Goal: Information Seeking & Learning: Learn about a topic

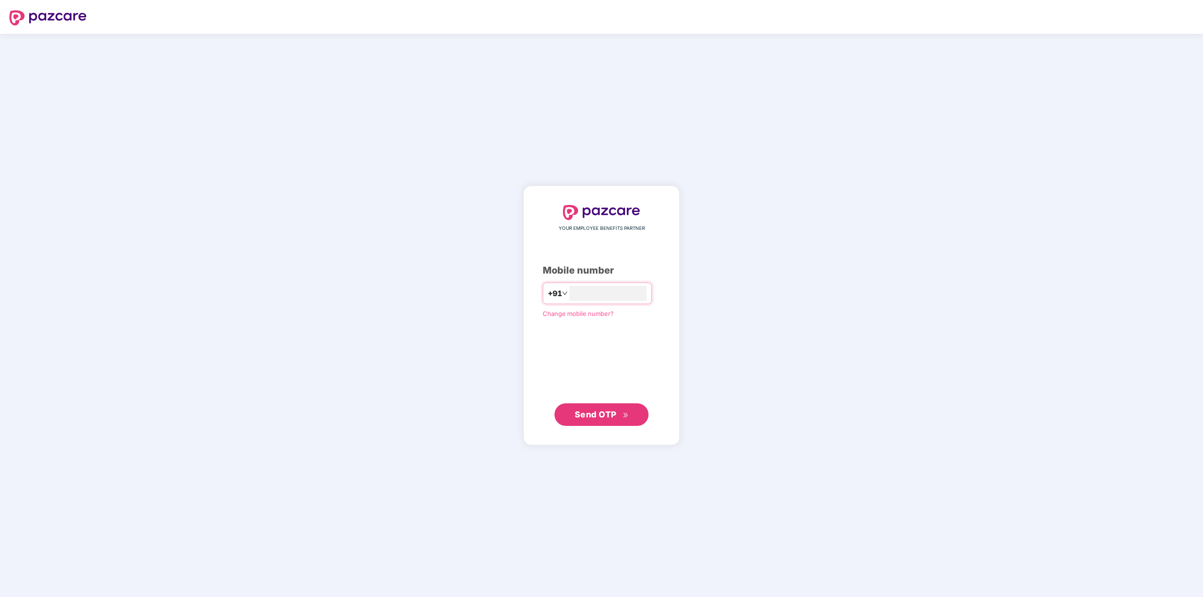
type input "**********"
click at [599, 416] on span "Send OTP" at bounding box center [596, 415] width 42 height 10
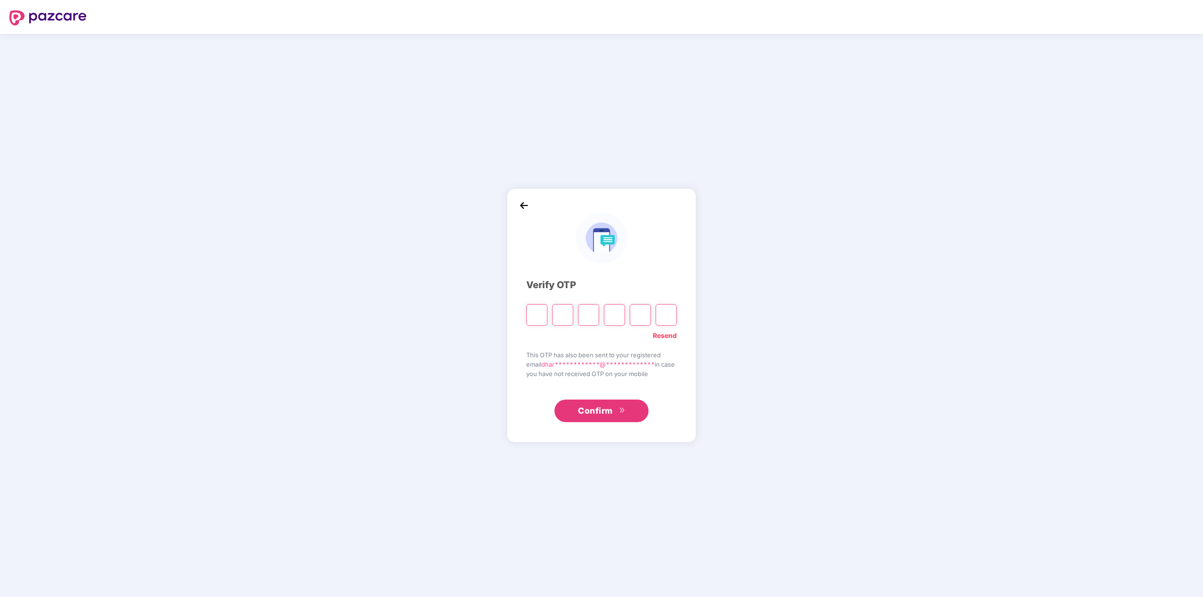
type input "*"
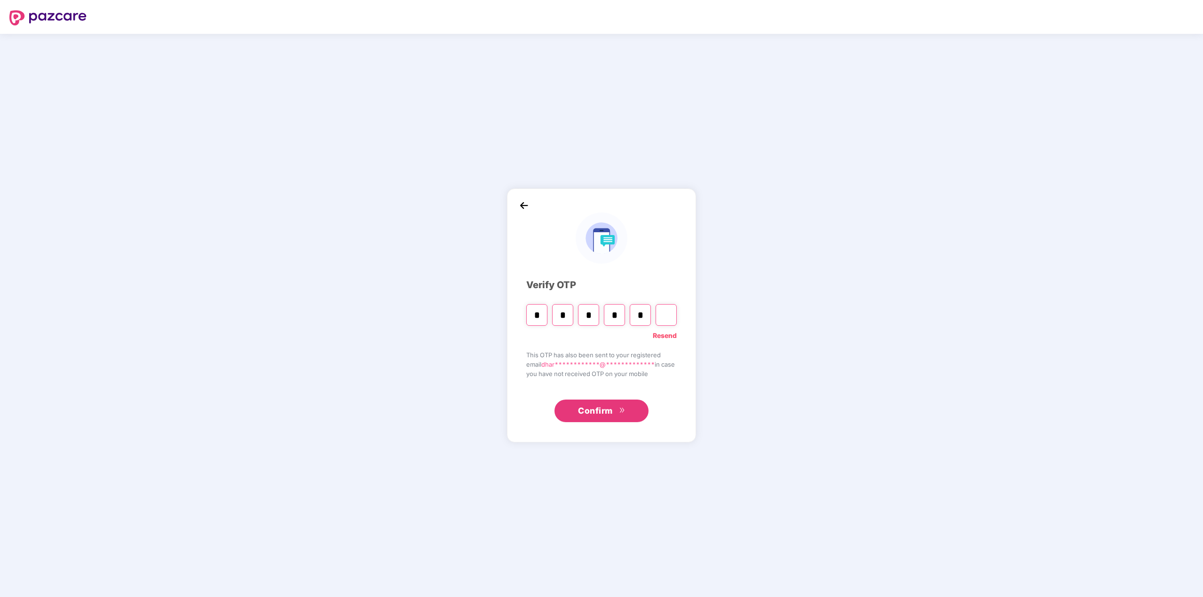
type input "*"
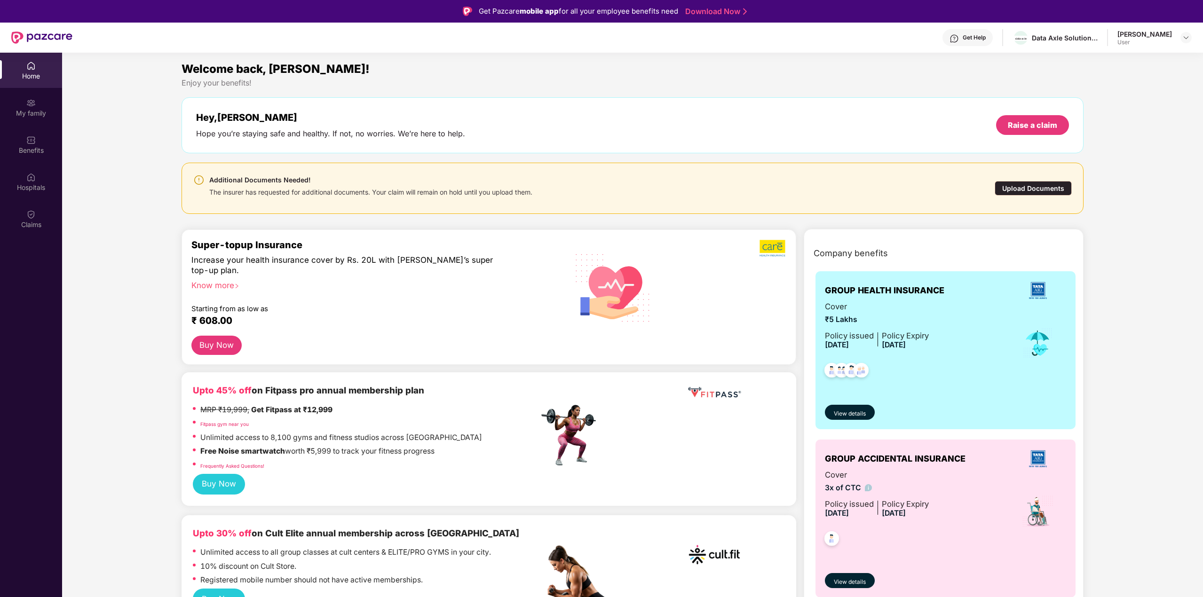
click at [359, 126] on div "Hey, [PERSON_NAME] you’re staying safe and healthy. If not, no worries. We’re h…" at bounding box center [330, 125] width 269 height 27
drag, startPoint x: 299, startPoint y: 134, endPoint x: 431, endPoint y: 132, distance: 132.6
click at [431, 132] on div "Hope you’re staying safe and healthy. If not, no worries. We’re here to help." at bounding box center [330, 134] width 269 height 10
click at [524, 127] on div "Hey, [PERSON_NAME] you’re staying safe and healthy. If not, no worries. We’re h…" at bounding box center [632, 125] width 872 height 27
click at [1061, 42] on div "Data Axle Solutions Private Limited" at bounding box center [1065, 37] width 66 height 9
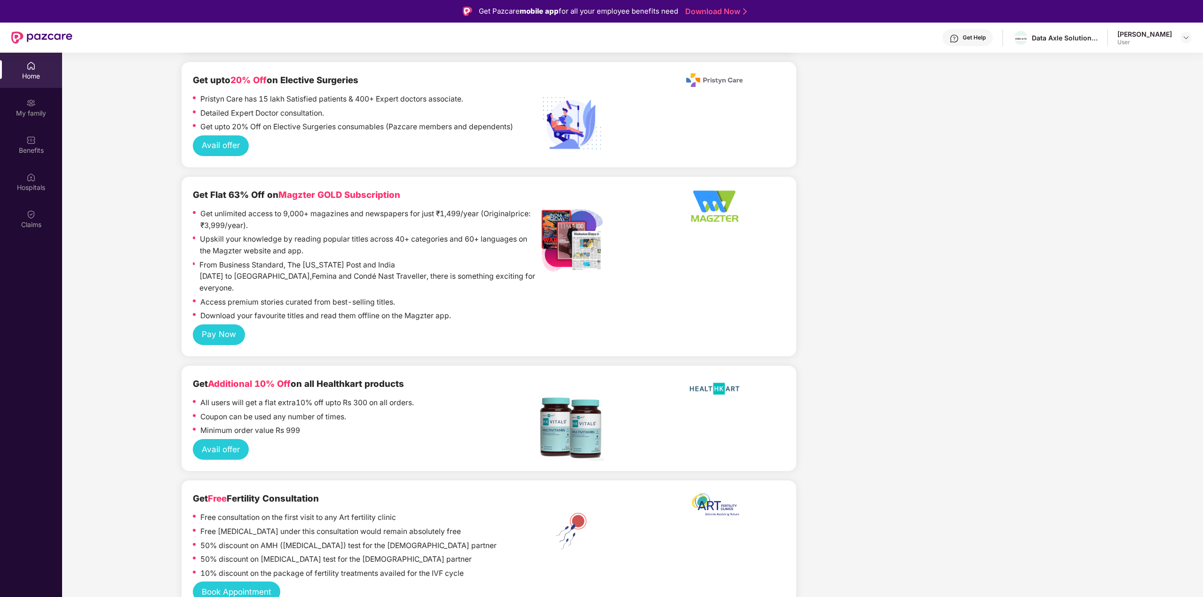
scroll to position [1834, 0]
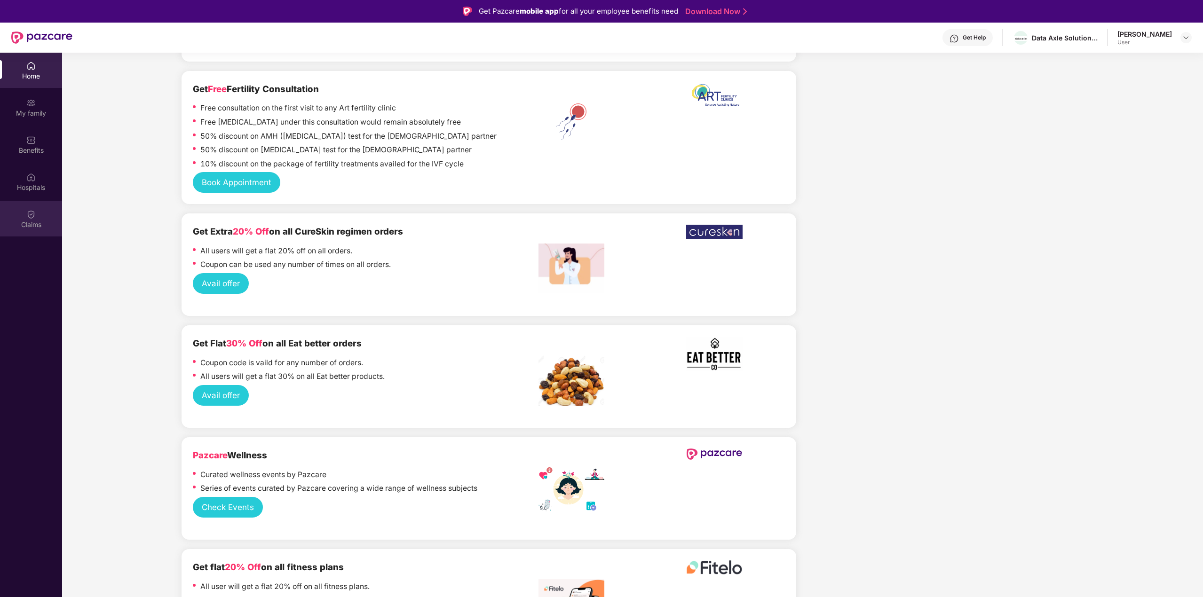
click at [28, 217] on img at bounding box center [30, 214] width 9 height 9
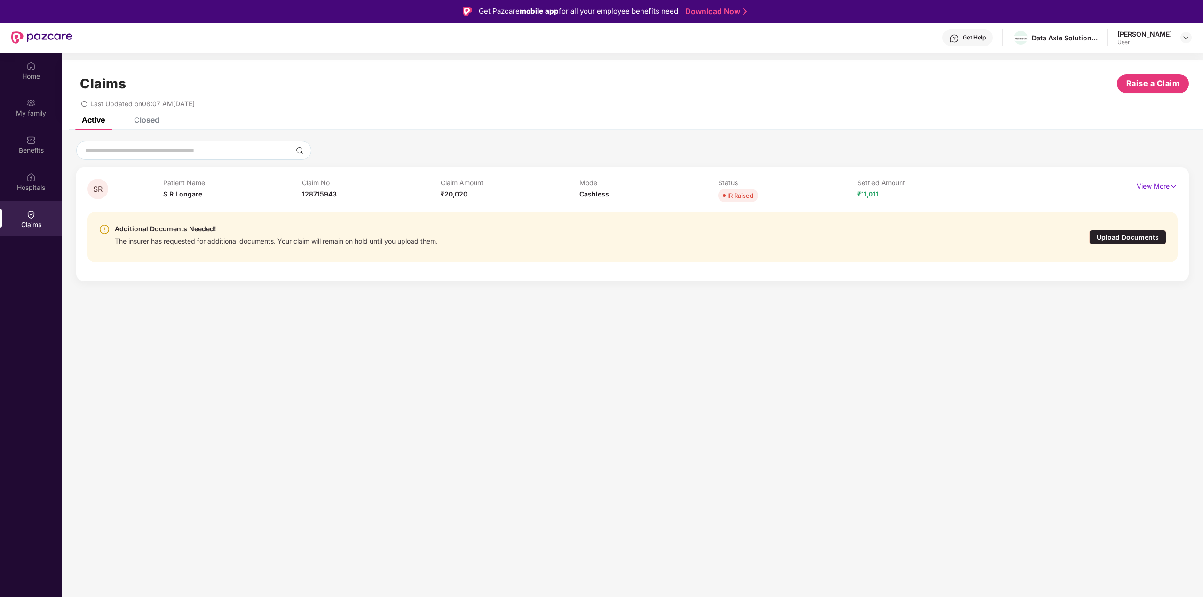
click at [1162, 185] on p "View More" at bounding box center [1157, 185] width 41 height 13
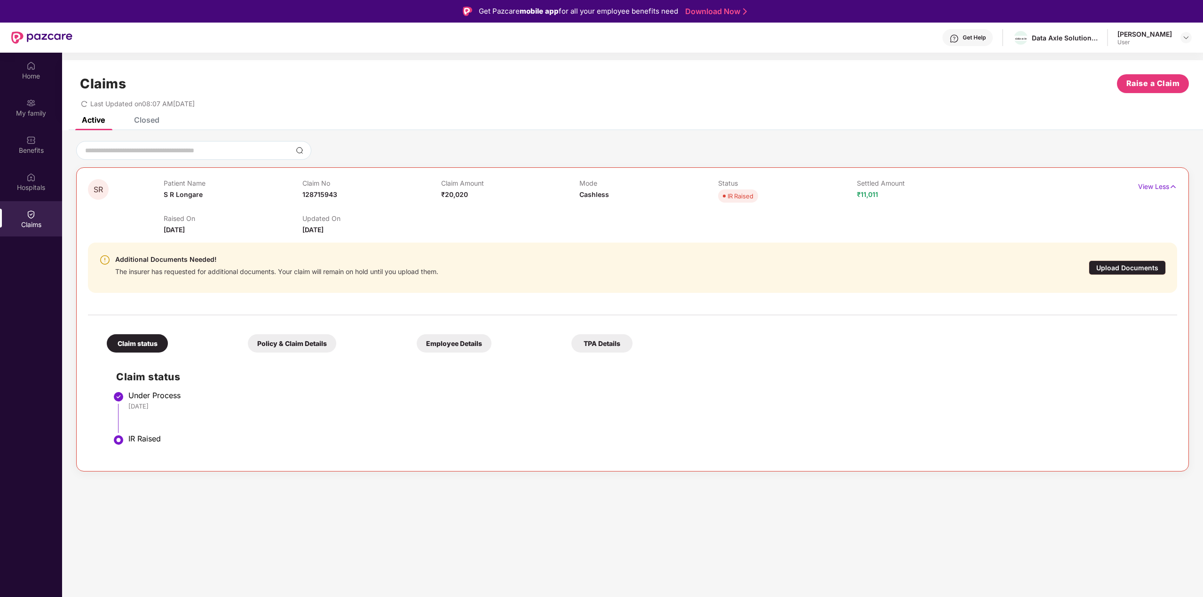
click at [111, 203] on div "SR" at bounding box center [126, 207] width 76 height 56
click at [98, 189] on span "SR" at bounding box center [98, 190] width 9 height 8
click at [121, 217] on div "SR" at bounding box center [126, 207] width 76 height 56
click at [146, 276] on div at bounding box center [276, 279] width 323 height 6
click at [228, 269] on div "The insurer has requested for additional documents. Your claim will remain on h…" at bounding box center [276, 270] width 323 height 11
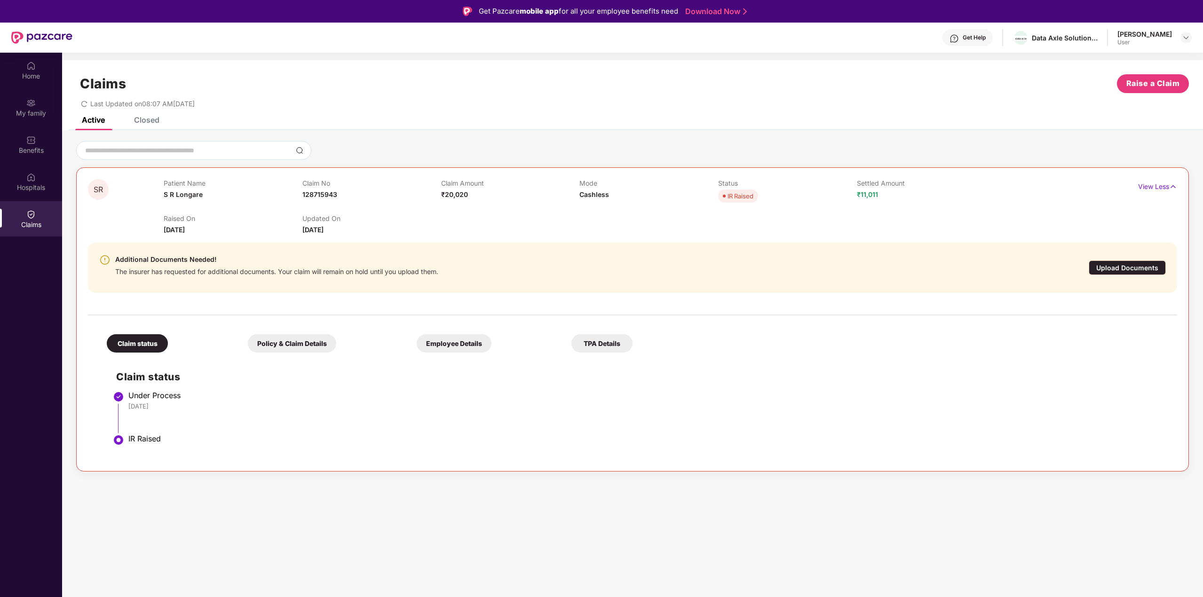
click at [327, 349] on div "Policy & Claim Details" at bounding box center [292, 343] width 88 height 18
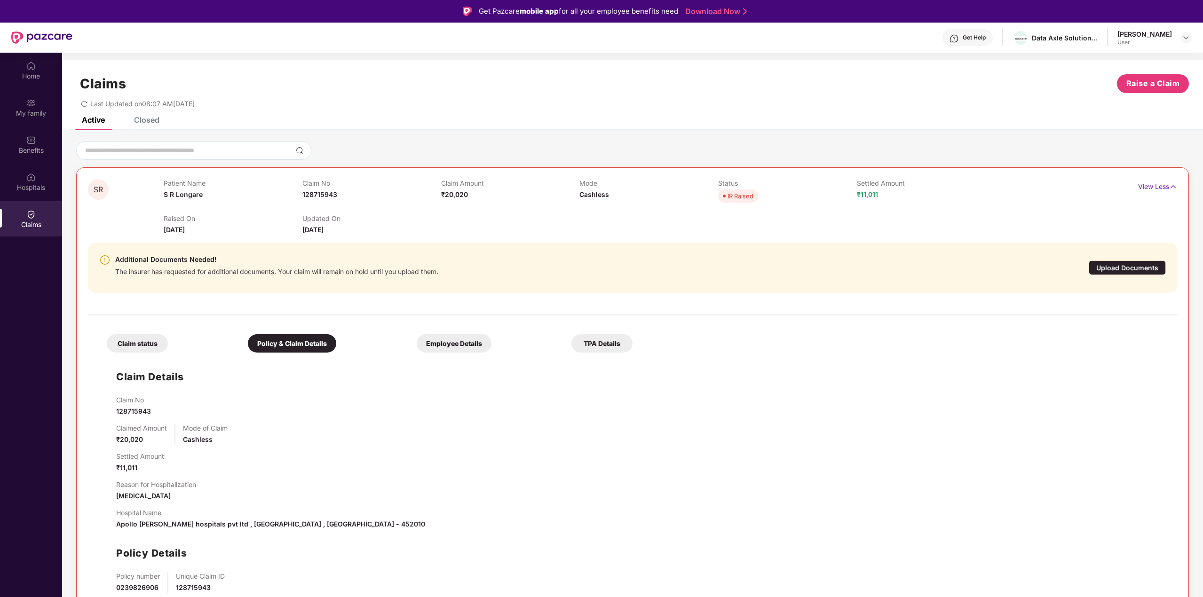
scroll to position [53, 0]
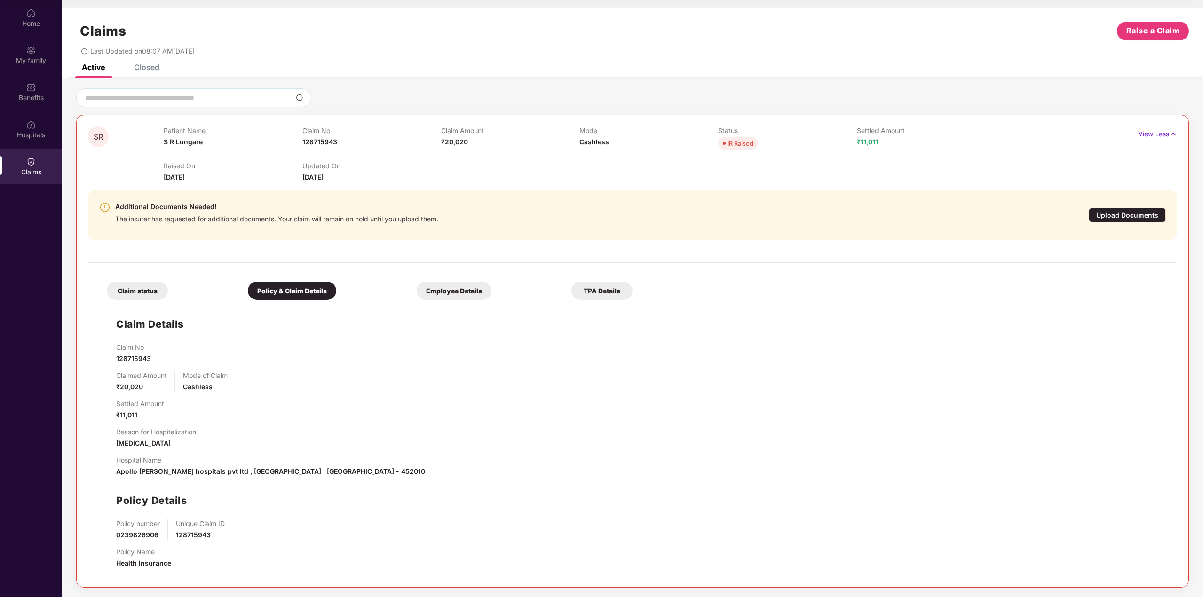
click at [139, 536] on span "0239826906" at bounding box center [137, 535] width 42 height 8
copy span "0239826906"
click at [462, 512] on div "Claim No 128715943 Claimed Amount ₹20,020 Mode of Claim Cashless Settled Amount…" at bounding box center [642, 459] width 1052 height 233
click at [379, 374] on div "Claimed Amount ₹20,020 Mode of Claim Cashless" at bounding box center [642, 382] width 1052 height 21
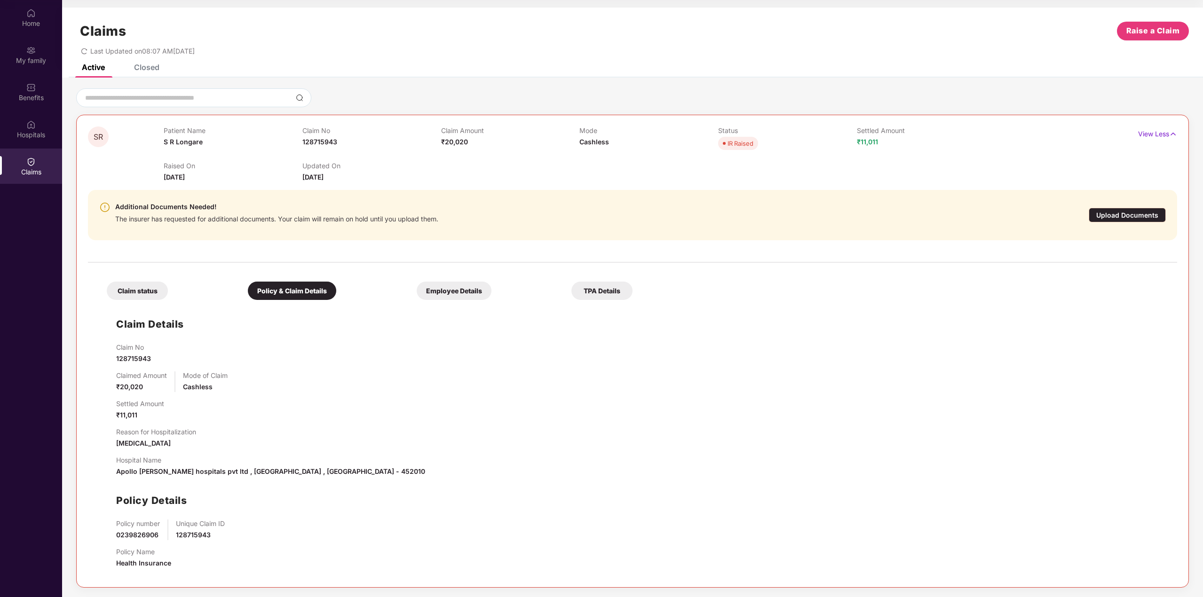
click at [453, 289] on div "Employee Details" at bounding box center [454, 291] width 75 height 18
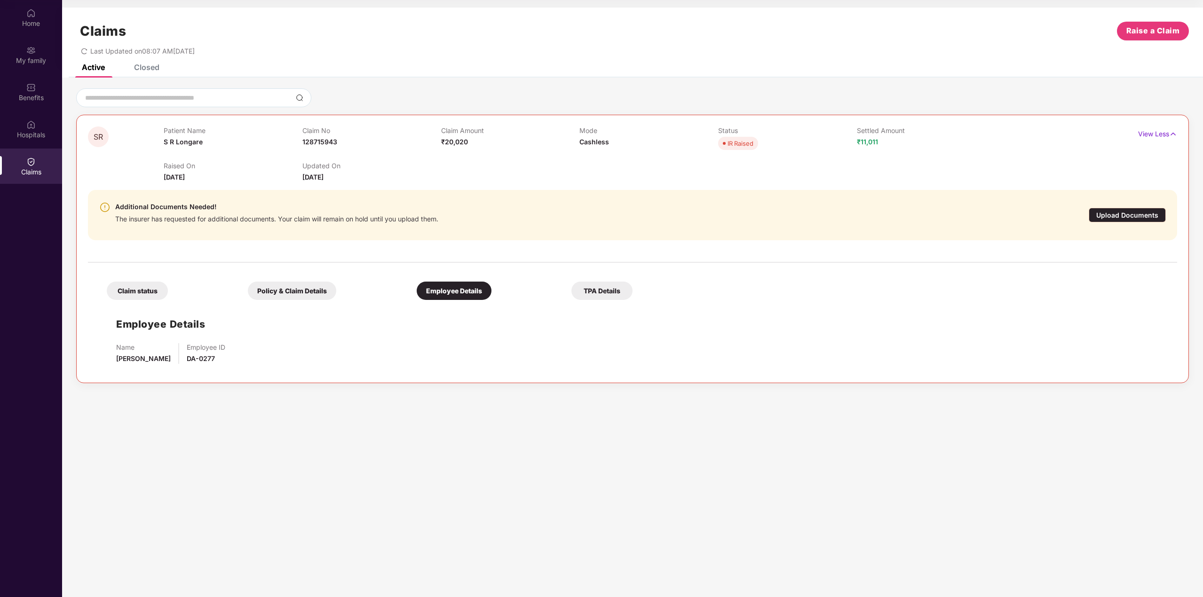
click at [280, 296] on div "Policy & Claim Details" at bounding box center [292, 291] width 88 height 18
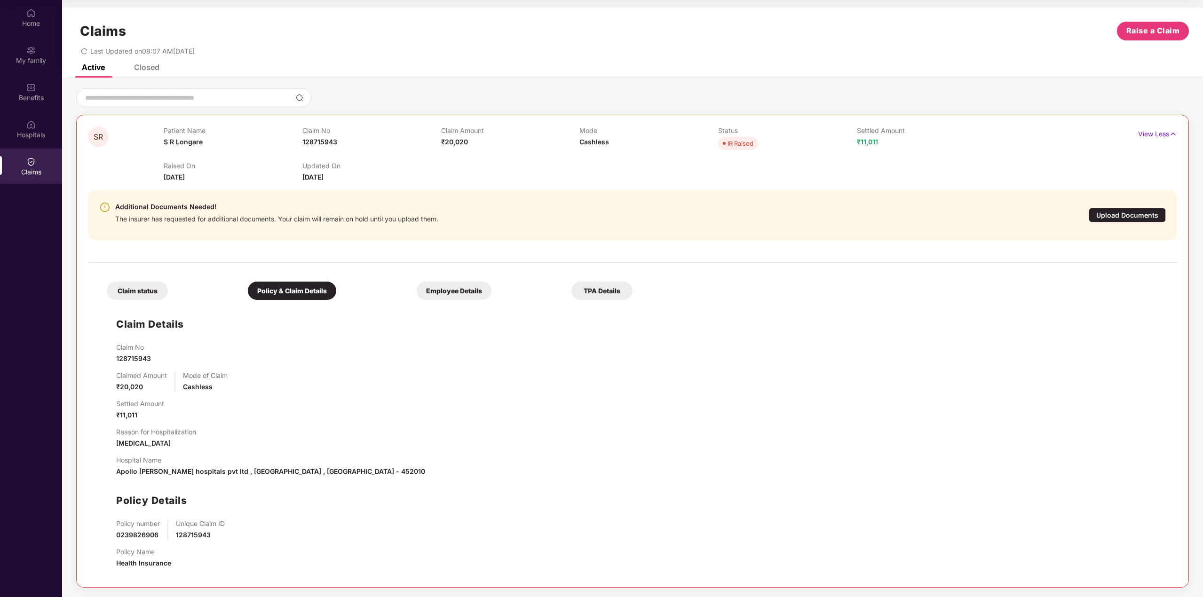
click at [587, 296] on div "TPA Details" at bounding box center [601, 291] width 61 height 18
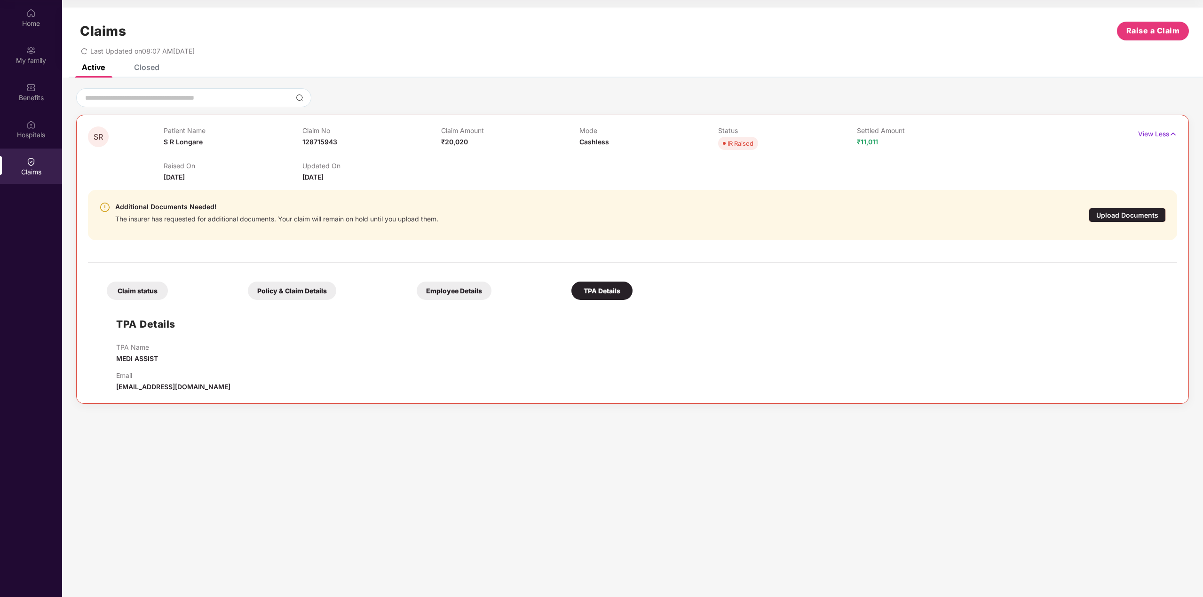
click at [300, 297] on div "Policy & Claim Details" at bounding box center [292, 291] width 88 height 18
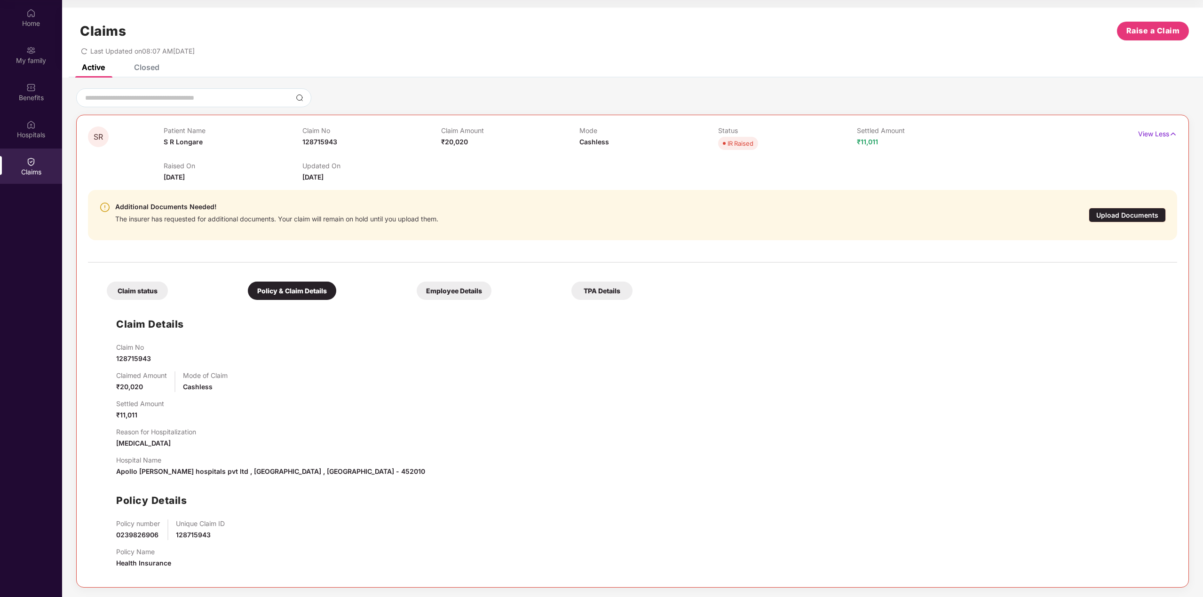
click at [151, 286] on div "Claim status" at bounding box center [137, 291] width 61 height 18
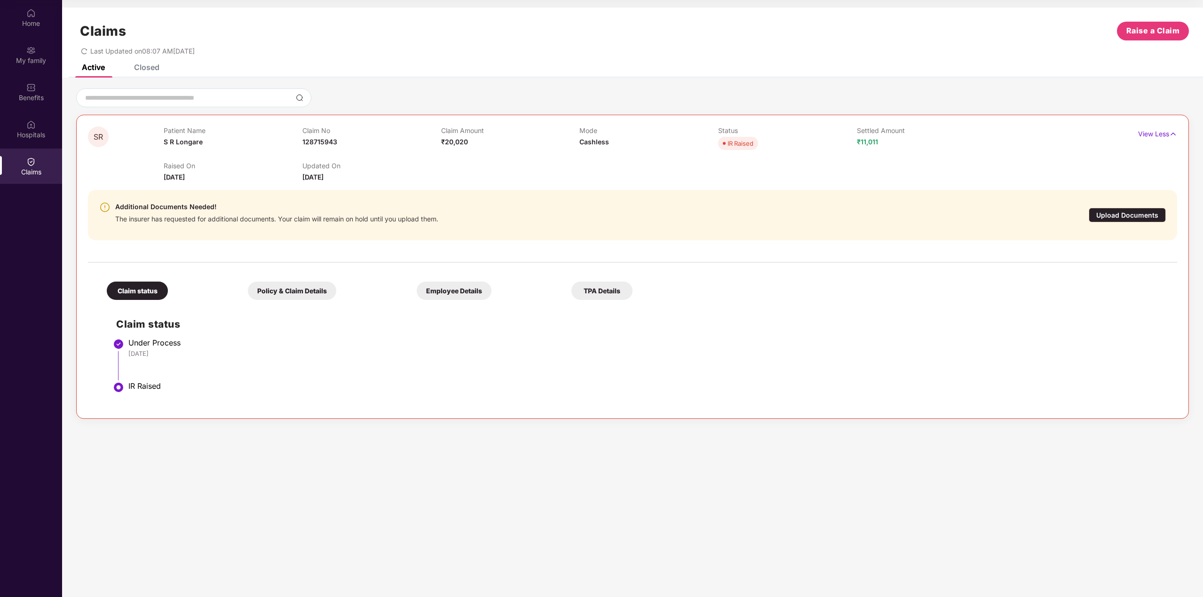
click at [155, 72] on div "Closed" at bounding box center [140, 67] width 40 height 21
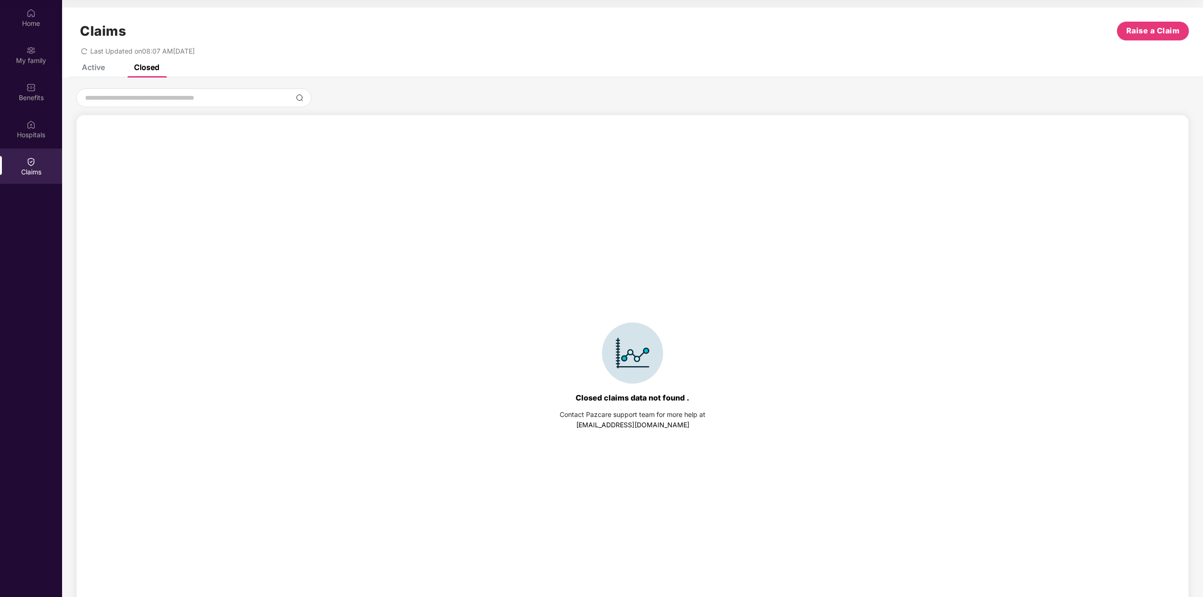
click at [90, 63] on div "Claims Raise a Claim Last Updated on 08:07 AM[DATE]" at bounding box center [632, 36] width 1141 height 57
click at [41, 135] on div "Hospitals" at bounding box center [31, 134] width 62 height 9
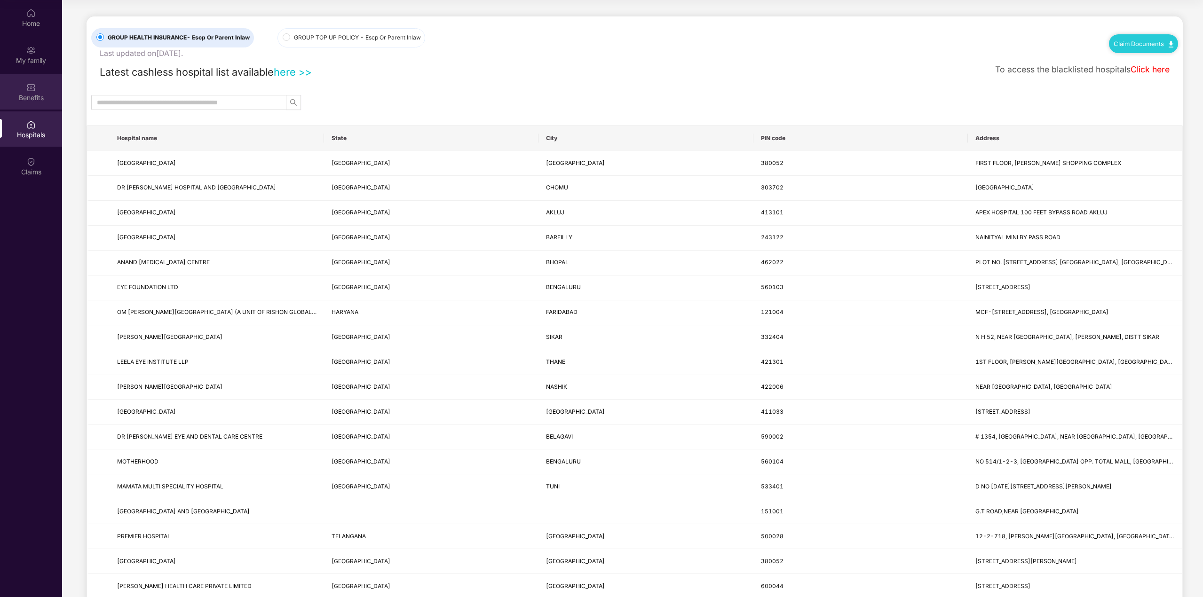
click at [32, 93] on div "Benefits" at bounding box center [31, 97] width 62 height 9
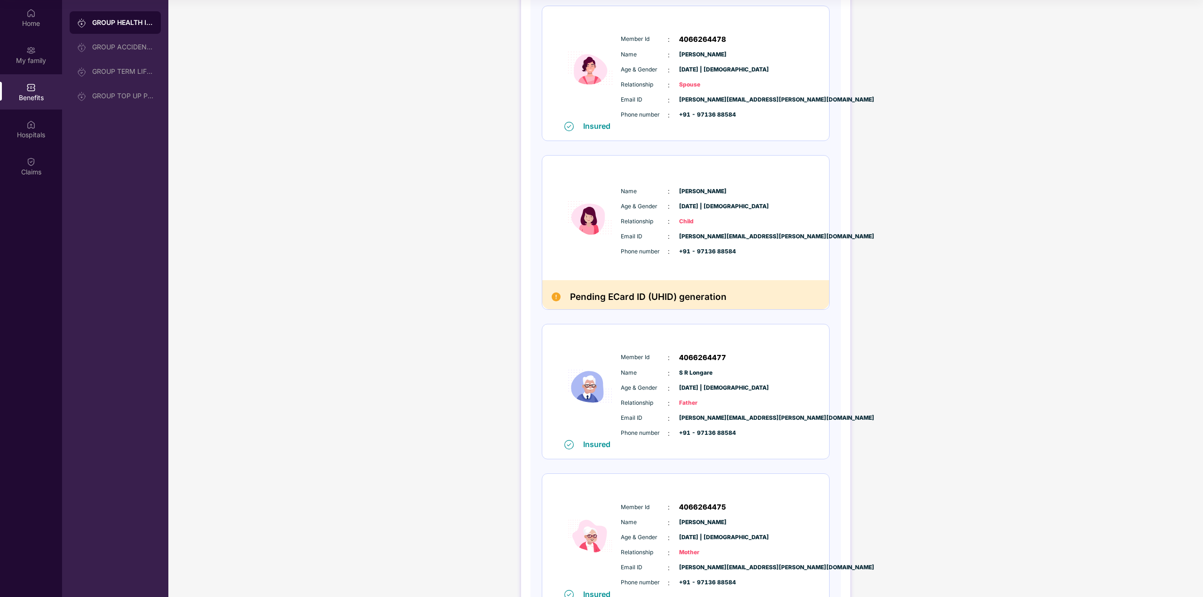
scroll to position [99, 0]
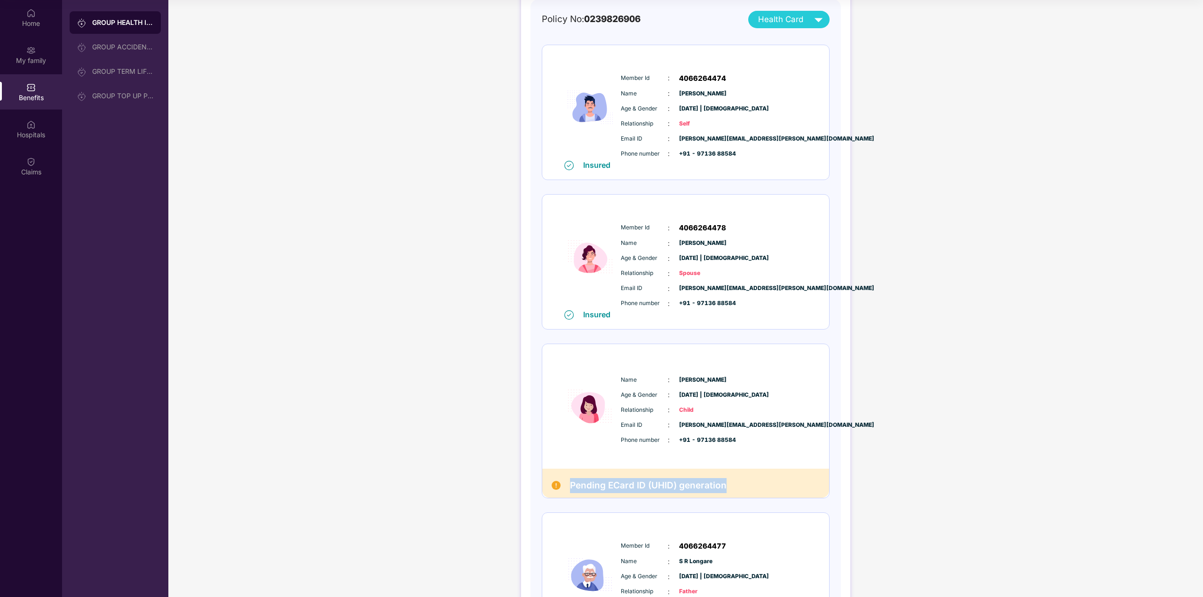
drag, startPoint x: 571, startPoint y: 486, endPoint x: 767, endPoint y: 489, distance: 195.2
click at [767, 489] on div "Pending ECard ID (UHID) generation" at bounding box center [685, 483] width 287 height 29
click at [772, 486] on div "Pending ECard ID (UHID) generation" at bounding box center [685, 483] width 287 height 29
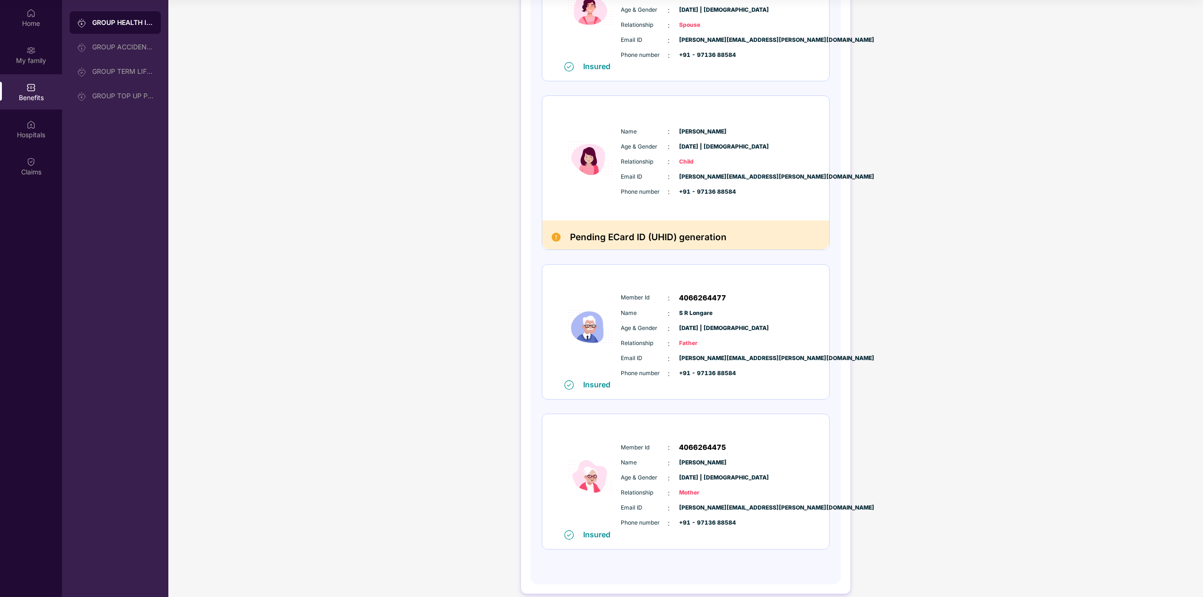
scroll to position [358, 0]
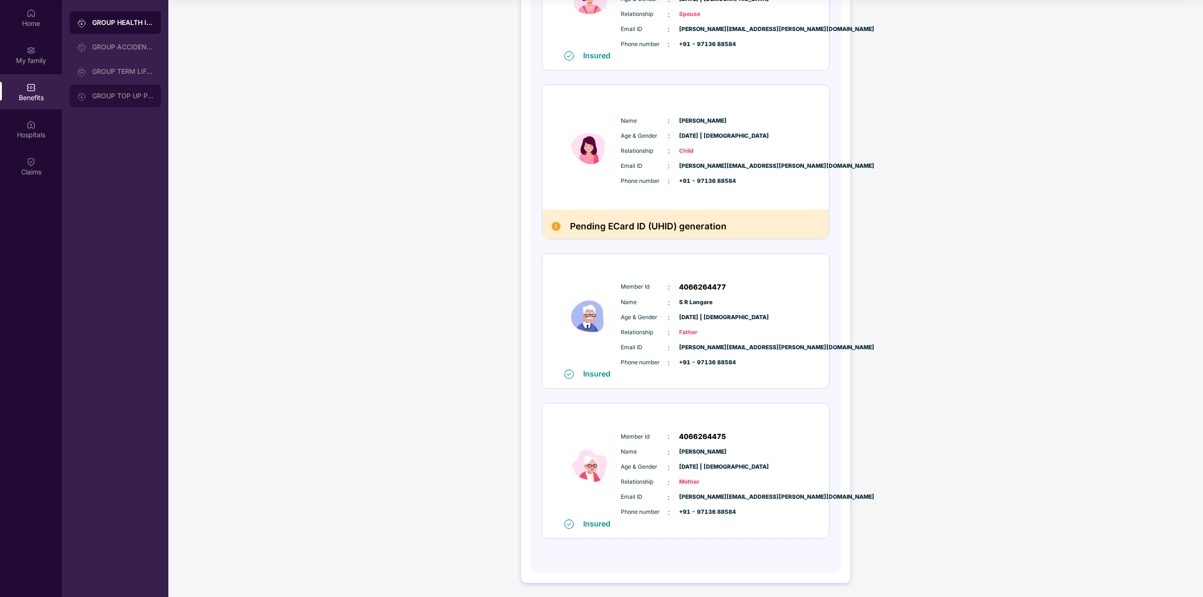
click at [130, 96] on div "GROUP TOP UP POLICY" at bounding box center [122, 96] width 61 height 8
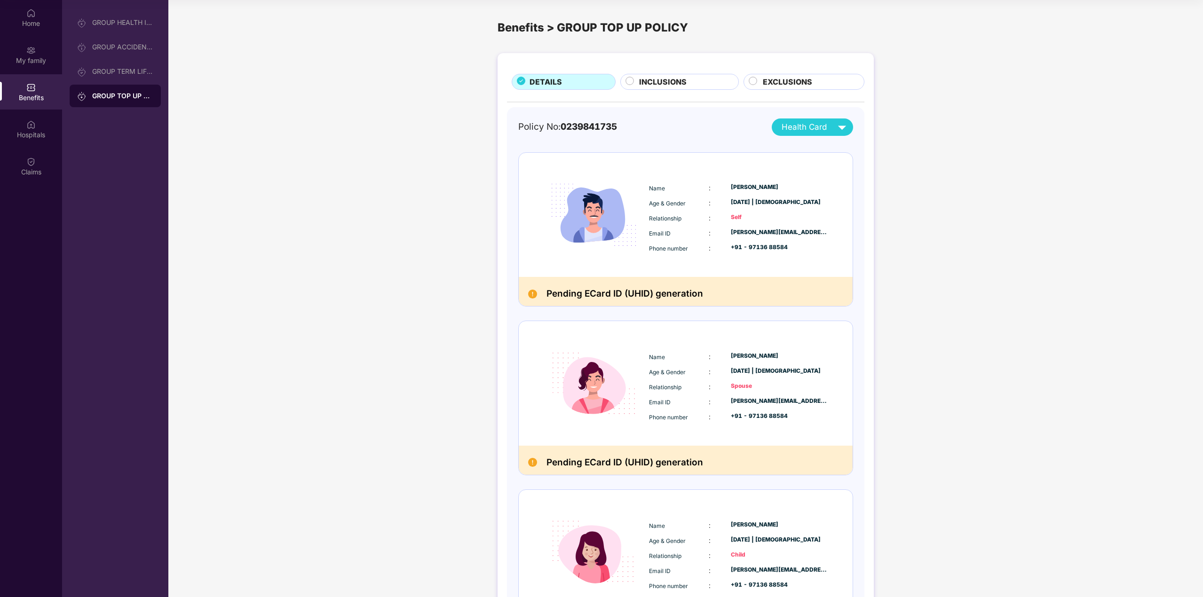
click at [824, 121] on span "Health Card" at bounding box center [804, 127] width 45 height 13
click at [835, 124] on img at bounding box center [842, 127] width 16 height 16
click at [846, 184] on div "Name : [PERSON_NAME] Age & Gender : [DATE] | [DEMOGRAPHIC_DATA] Relationship : …" at bounding box center [686, 215] width 334 height 124
click at [835, 130] on img at bounding box center [842, 127] width 16 height 16
click at [853, 185] on img at bounding box center [856, 185] width 7 height 7
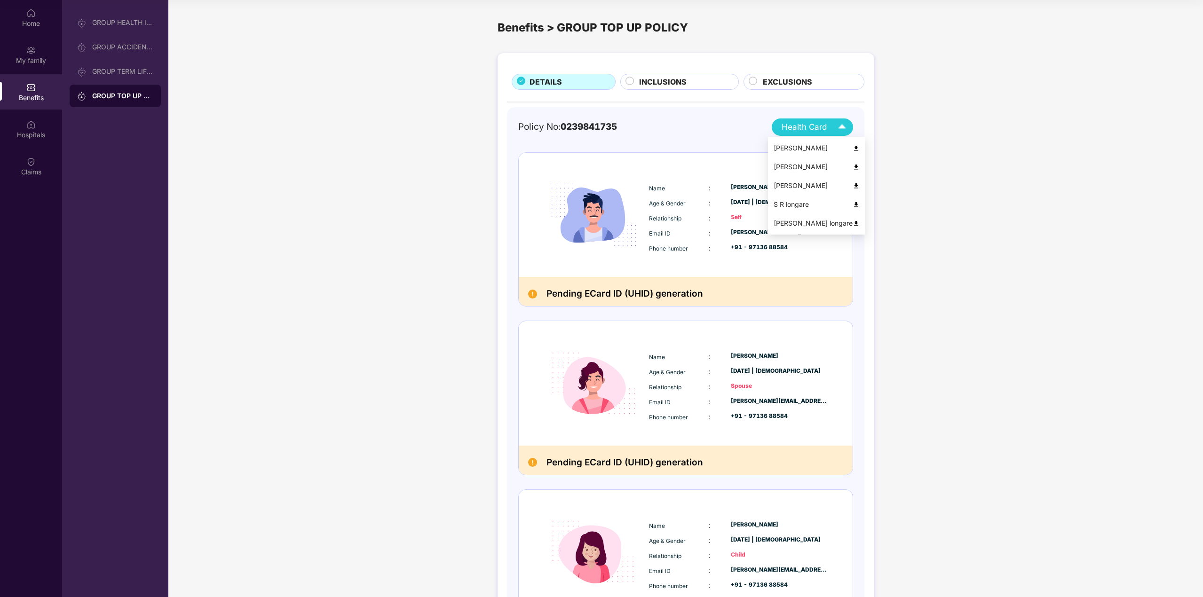
click at [837, 127] on img at bounding box center [842, 127] width 16 height 16
click at [853, 147] on img at bounding box center [856, 148] width 7 height 7
click at [365, 260] on div "DETAILS INCLUSIONS EXCLUSIONS Policy No: 0239841735 Health Card Name : [PERSON_…" at bounding box center [685, 543] width 1035 height 991
click at [663, 93] on div "DETAILS INCLUSIONS EXCLUSIONS Policy No: 0239841735 Health Card Name : [PERSON_…" at bounding box center [686, 539] width 376 height 973
click at [665, 82] on span "INCLUSIONS" at bounding box center [663, 82] width 48 height 12
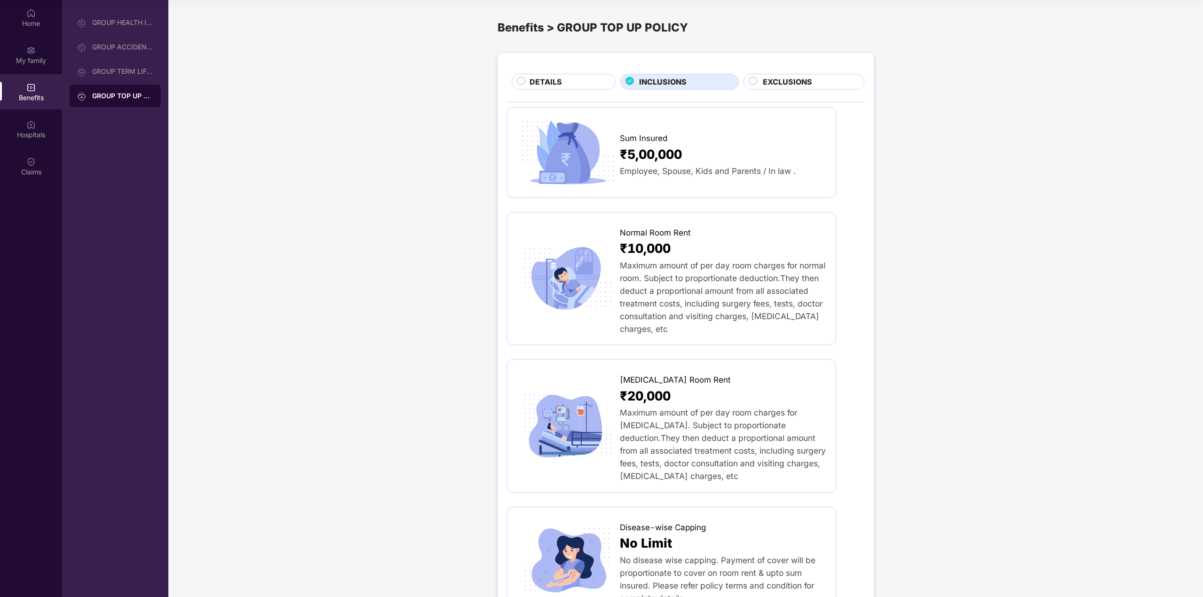
click at [835, 82] on div "EXCLUSIONS" at bounding box center [808, 82] width 101 height 13
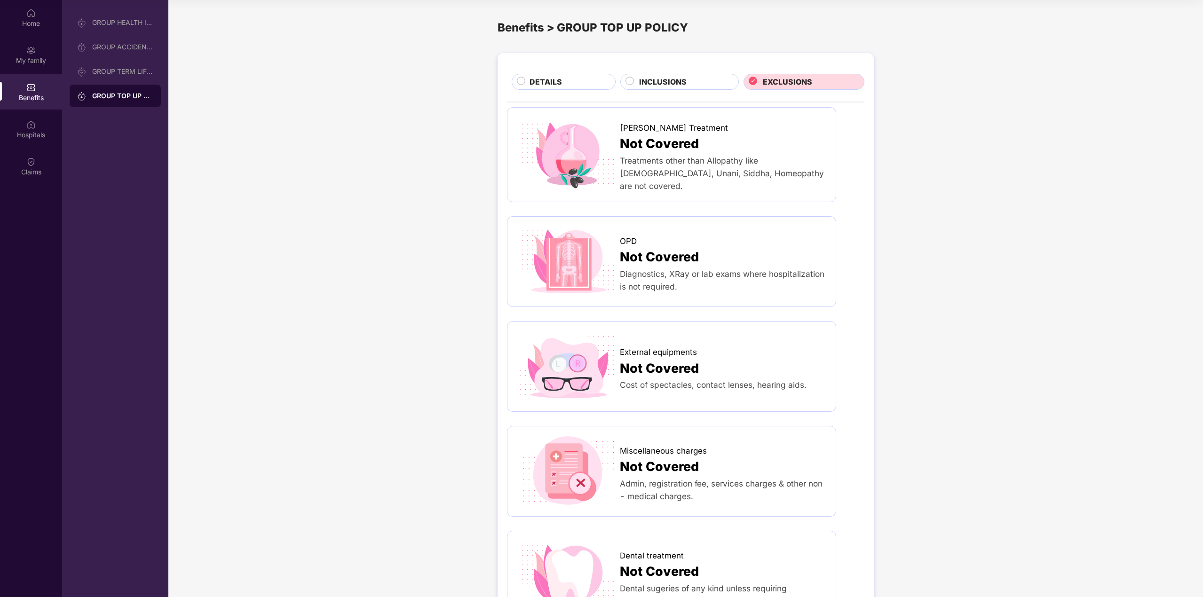
click at [131, 18] on div "GROUP HEALTH INSURANCE" at bounding box center [115, 22] width 91 height 23
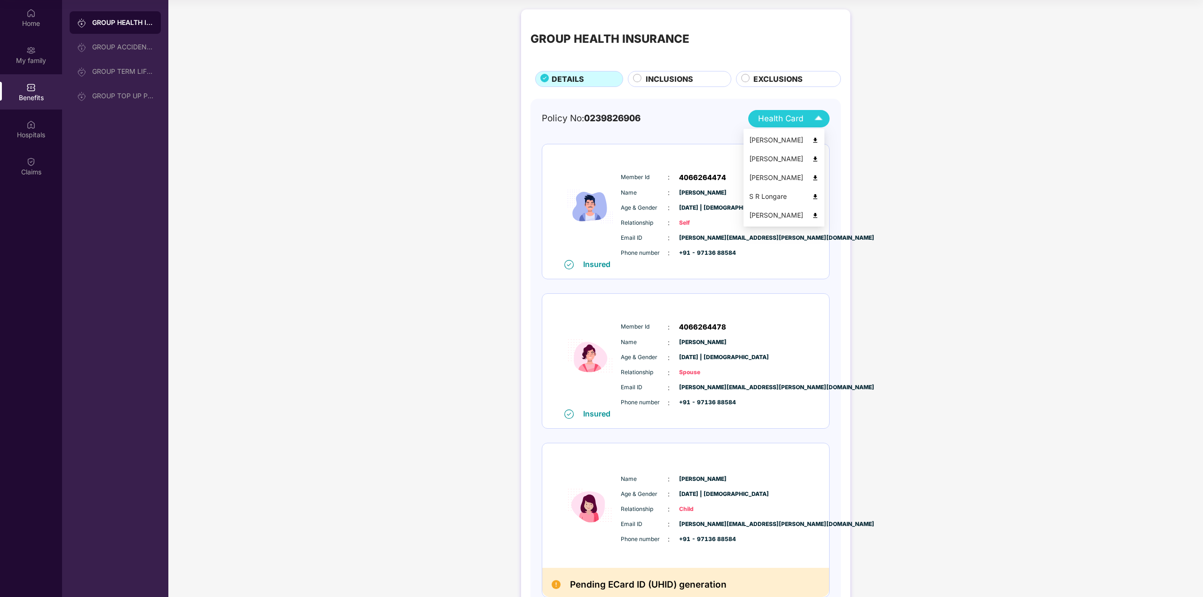
click at [790, 112] on span "Health Card" at bounding box center [780, 118] width 45 height 13
click at [792, 140] on div "[PERSON_NAME]" at bounding box center [784, 140] width 70 height 10
click at [804, 119] on div "Health Card" at bounding box center [792, 119] width 69 height 16
click at [808, 158] on div "[PERSON_NAME]" at bounding box center [784, 159] width 70 height 10
click at [803, 121] on div "Health Card" at bounding box center [792, 119] width 69 height 16
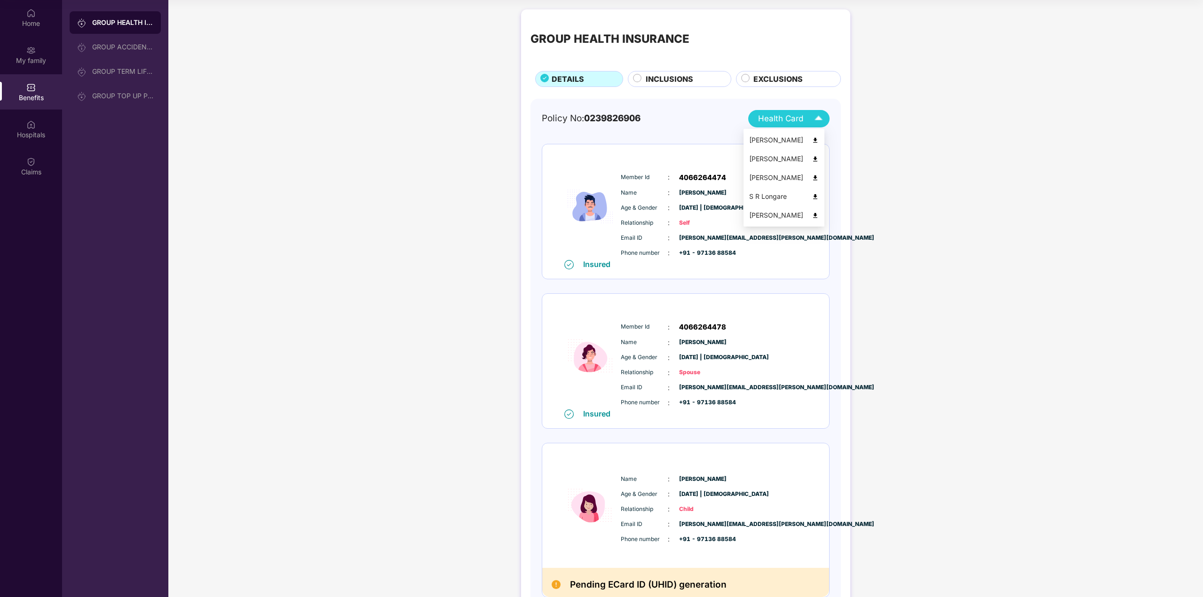
click at [819, 175] on div "[PERSON_NAME]" at bounding box center [784, 178] width 70 height 10
click at [810, 123] on img at bounding box center [818, 119] width 16 height 16
click at [819, 193] on img at bounding box center [815, 196] width 7 height 7
click at [804, 121] on div "Health Card" at bounding box center [792, 119] width 69 height 16
click at [800, 216] on div "[PERSON_NAME]" at bounding box center [784, 215] width 70 height 10
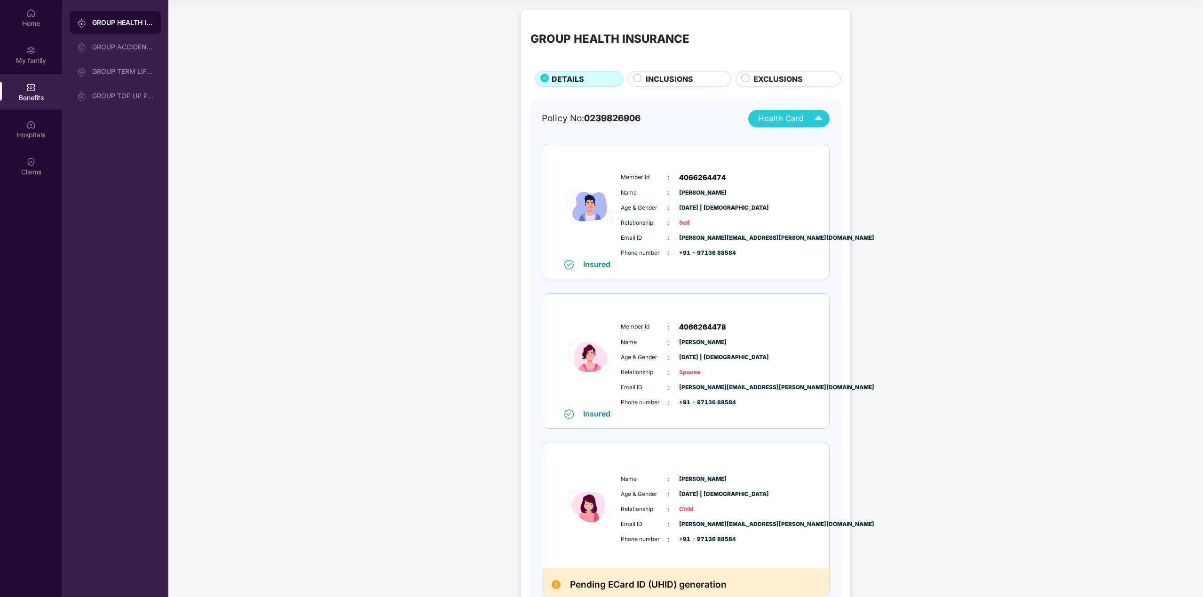
click at [877, 262] on div "GROUP HEALTH INSURANCE DETAILS INCLUSIONS EXCLUSIONS Policy No: 0239826906 Heal…" at bounding box center [685, 480] width 1035 height 951
